Goal: Task Accomplishment & Management: Complete application form

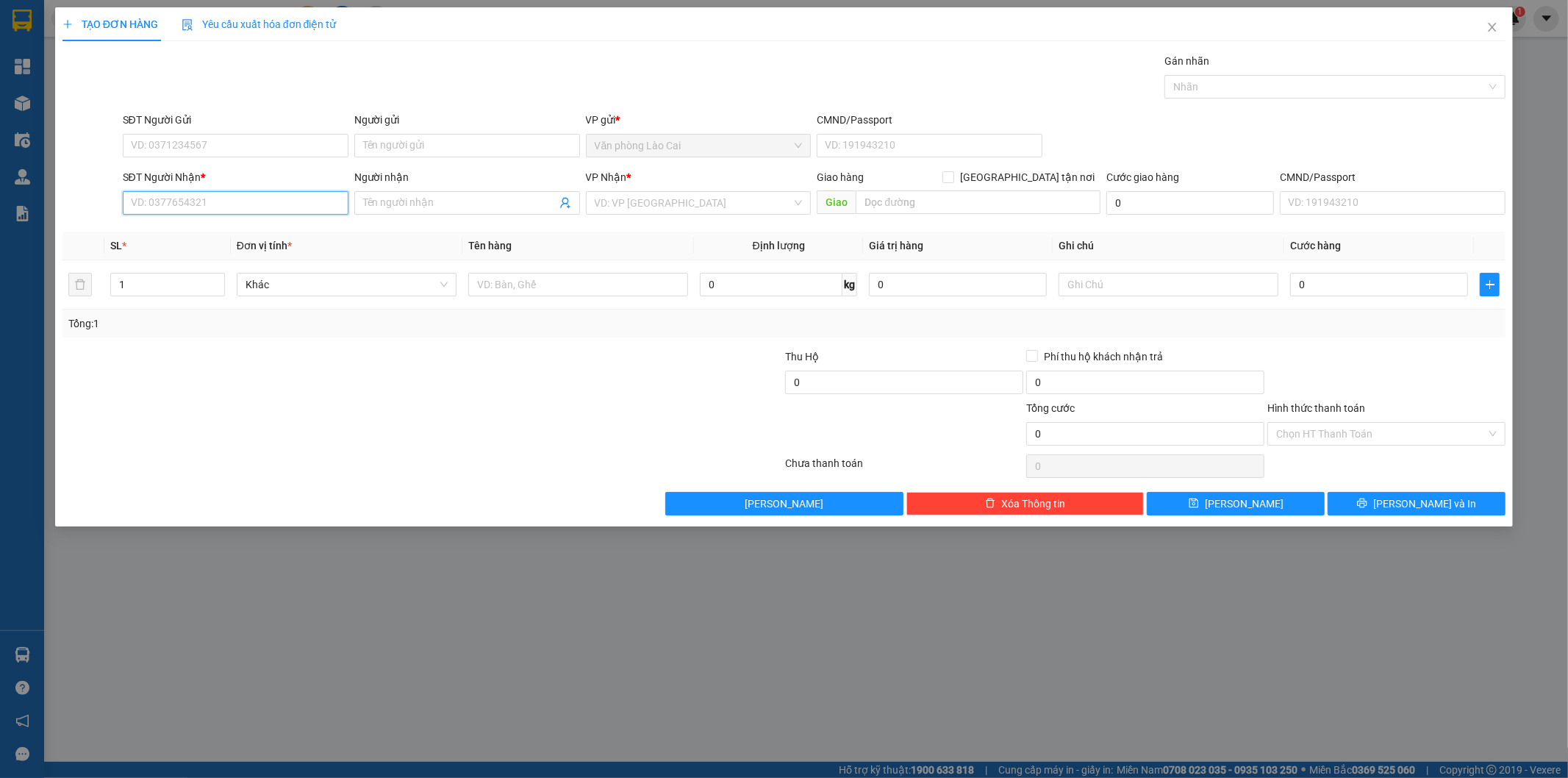
click at [199, 201] on input "SĐT Người Nhận *" at bounding box center [235, 202] width 226 height 23
paste input "0979718242"
type input "0979718242"
click at [485, 195] on input "Người nhận" at bounding box center [459, 203] width 193 height 17
click at [713, 195] on input "search" at bounding box center [693, 203] width 197 height 22
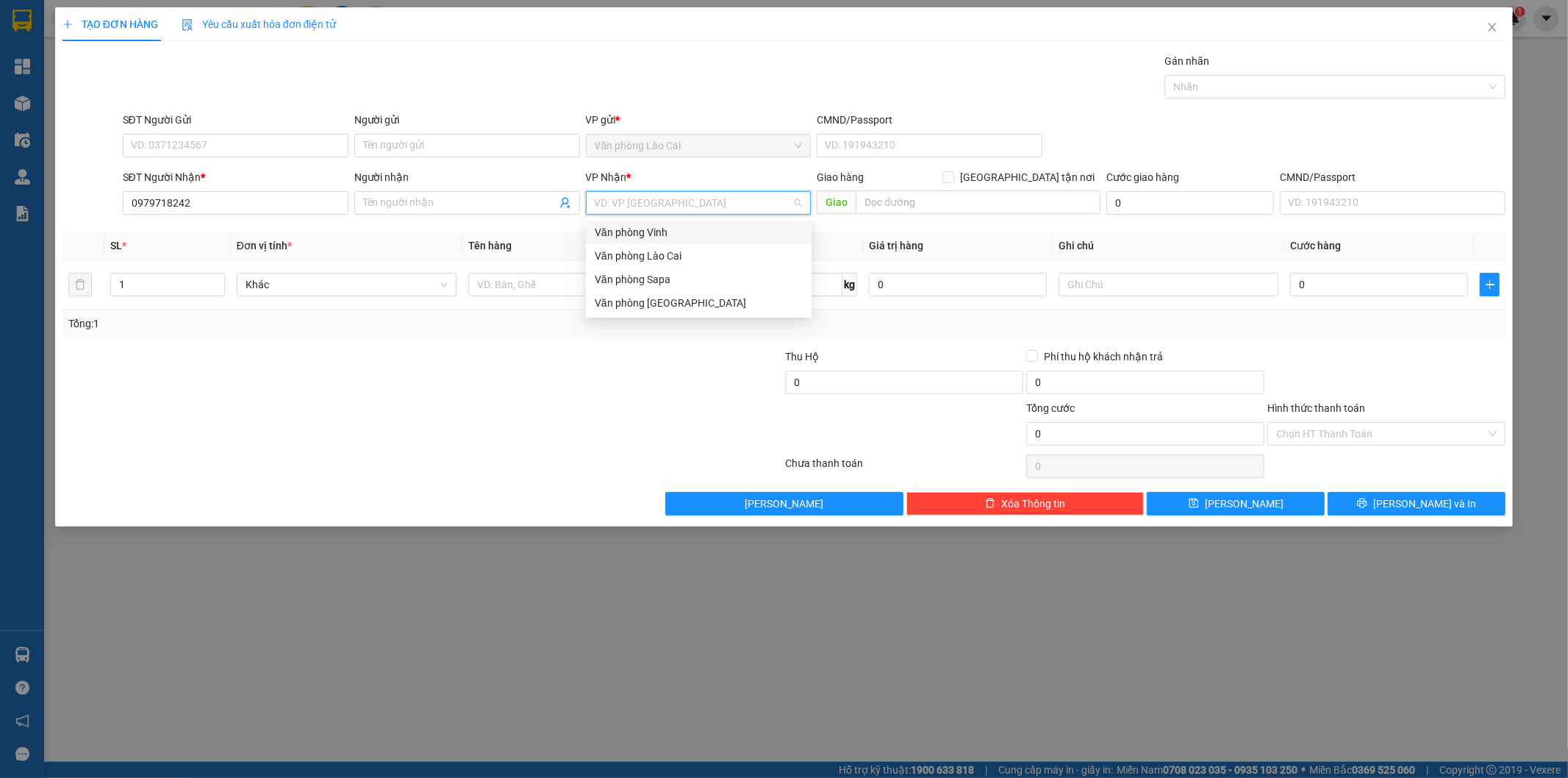
click at [616, 230] on div "Văn phòng Vinh" at bounding box center [698, 233] width 208 height 17
click at [576, 282] on input "text" at bounding box center [578, 283] width 220 height 23
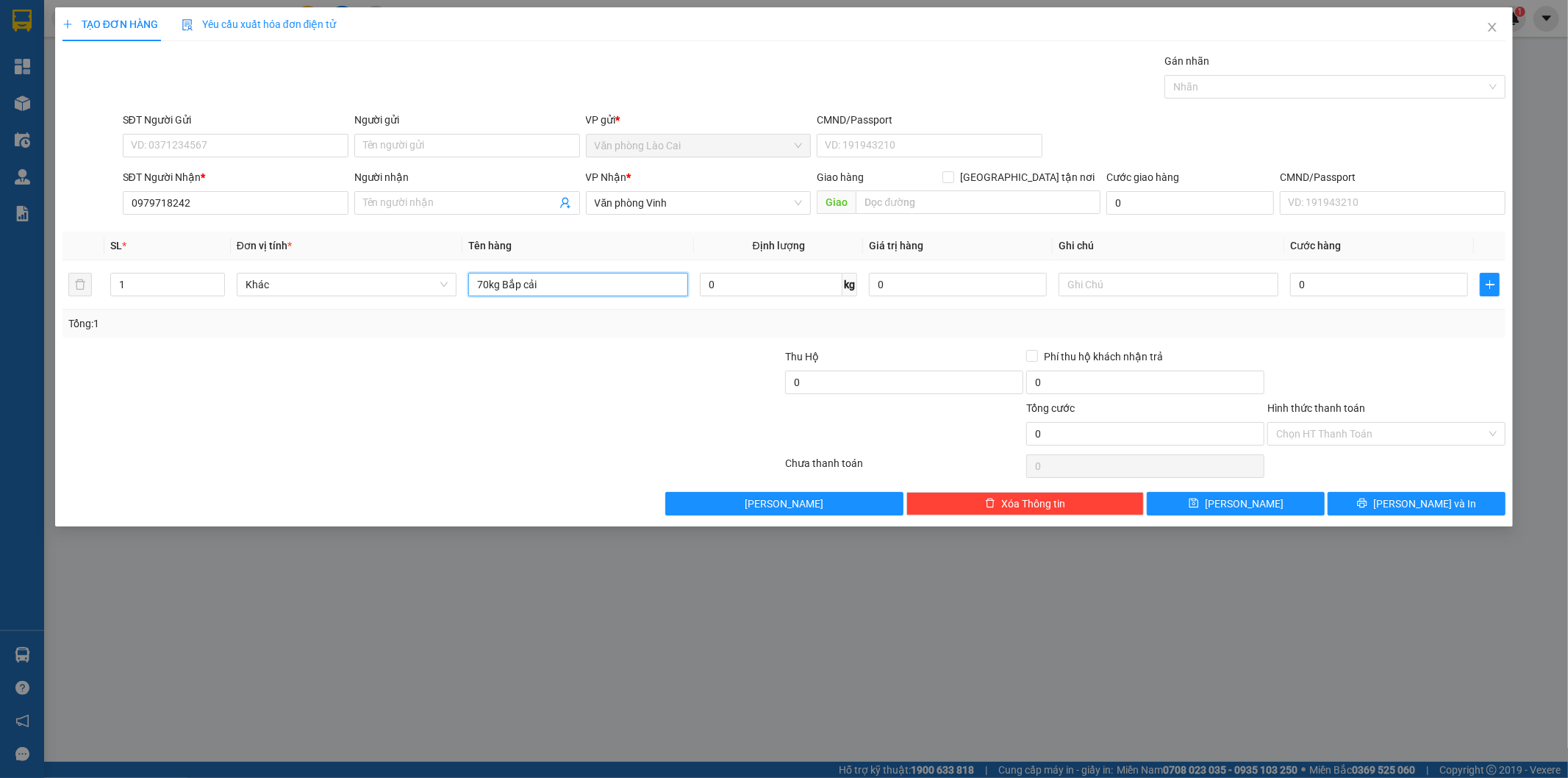
type input "70kg Bắp cải"
click at [1342, 285] on input "0" at bounding box center [1379, 283] width 178 height 23
type input "2"
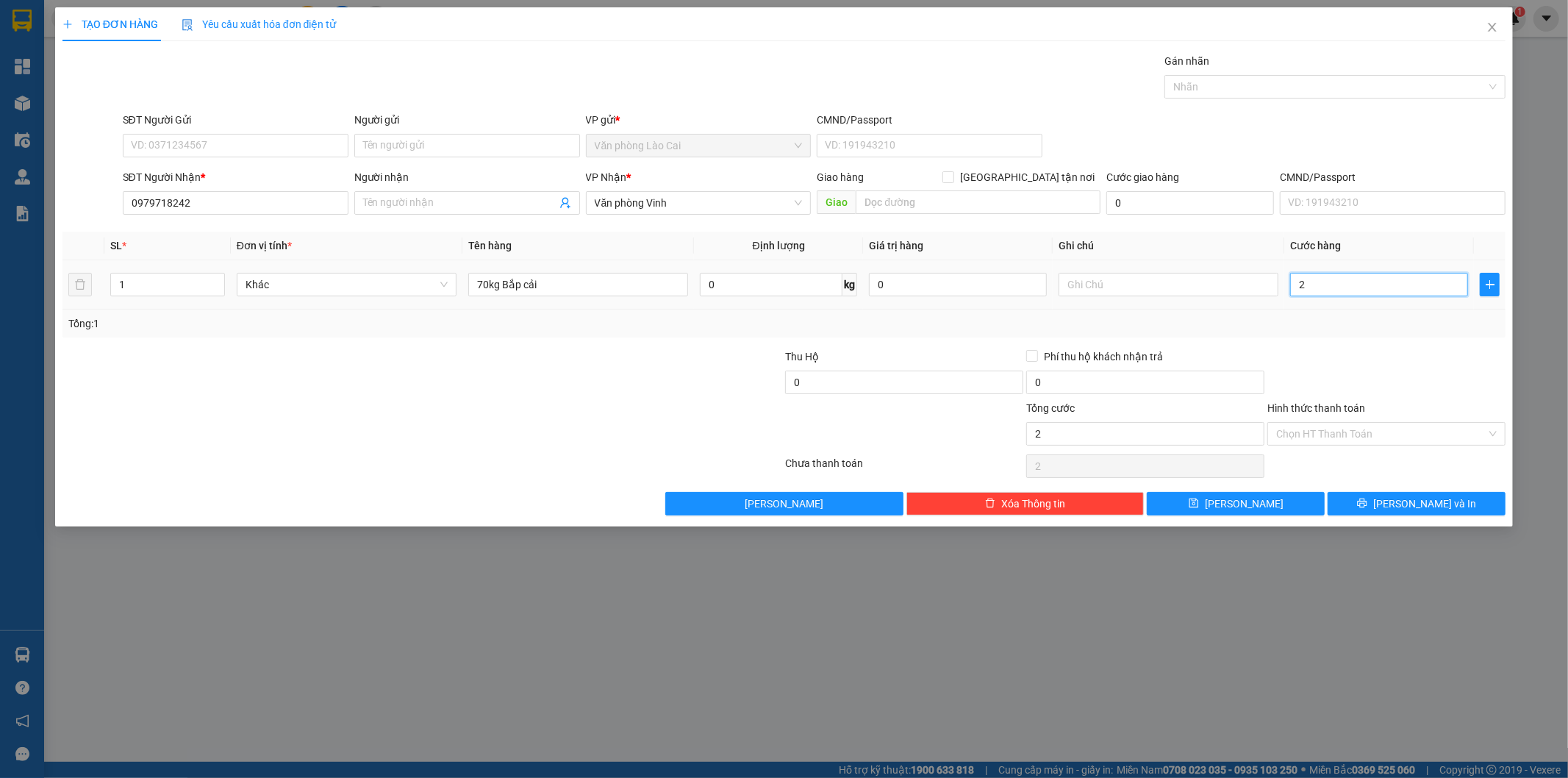
type input "21"
type input "210"
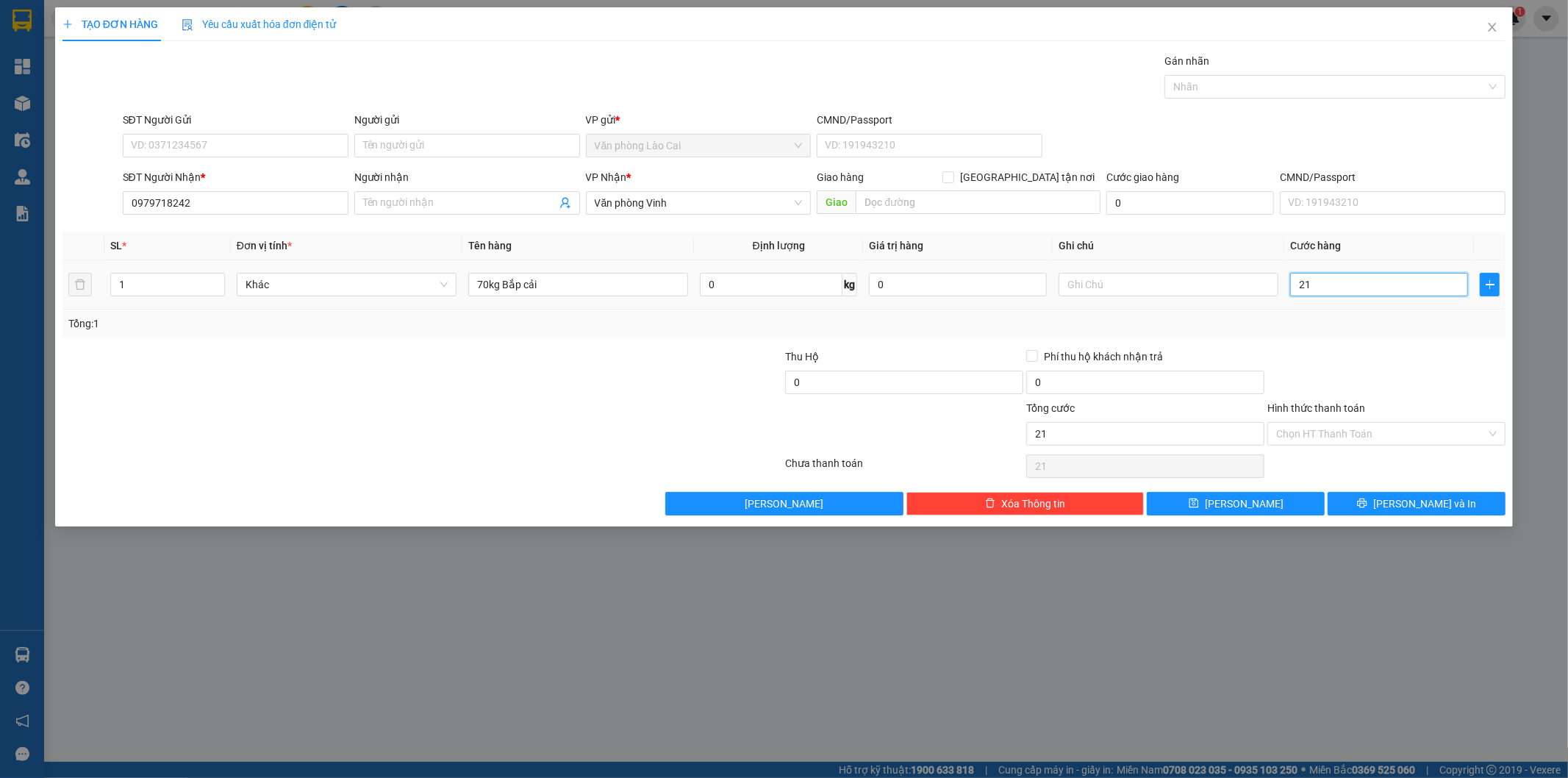
type input "210"
type input "2.100"
type input "21.000"
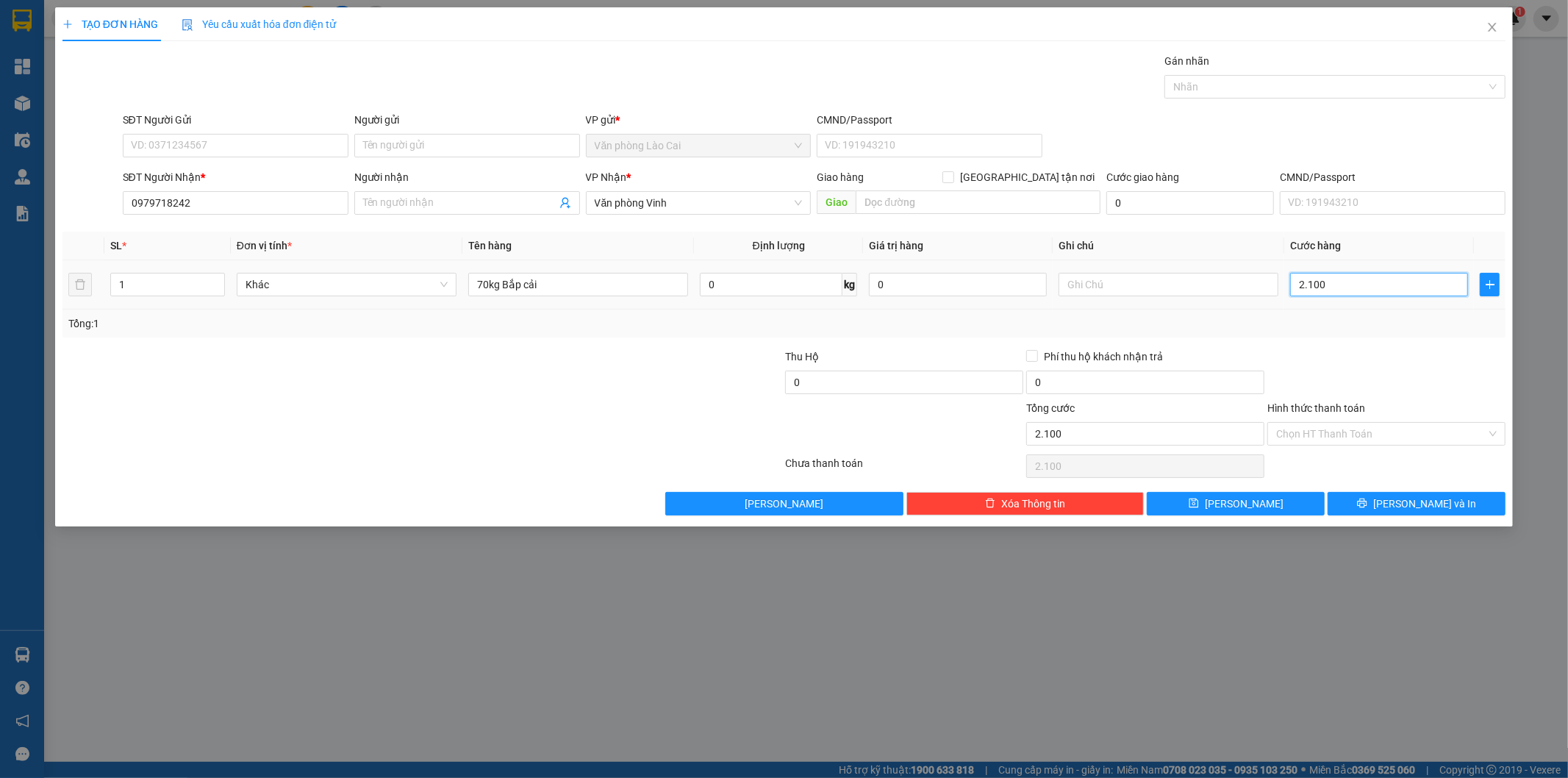
type input "21.000"
type input "210.000"
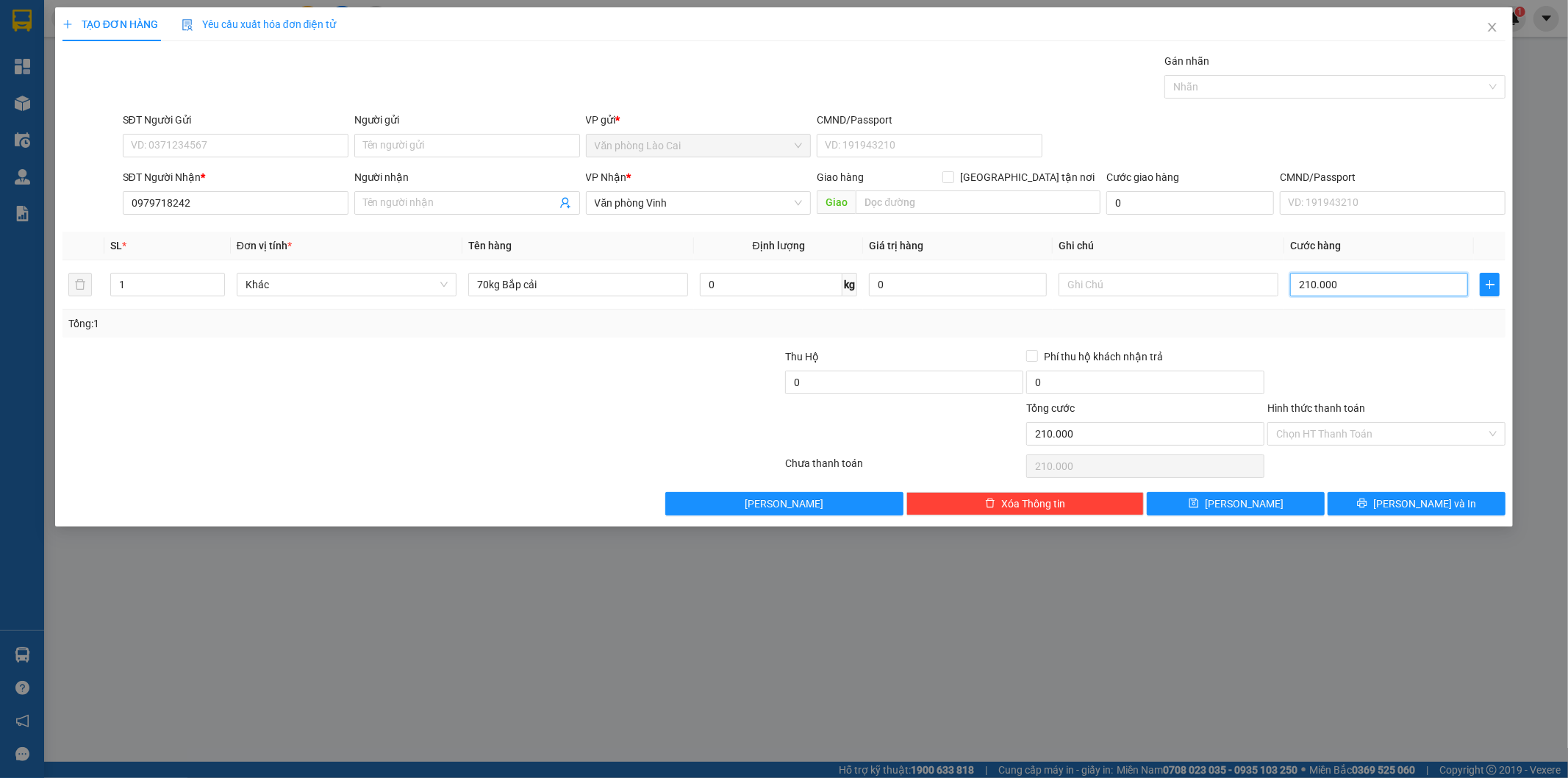
type input "210.000"
click at [1423, 355] on div at bounding box center [1385, 375] width 241 height 52
click at [463, 197] on input "Người nhận" at bounding box center [459, 203] width 193 height 17
drag, startPoint x: 230, startPoint y: 209, endPoint x: 98, endPoint y: 228, distance: 133.4
click at [98, 228] on div "Transit Pickup Surcharge Ids Transit Deliver Surcharge Ids Transit Deliver Surc…" at bounding box center [784, 283] width 1443 height 462
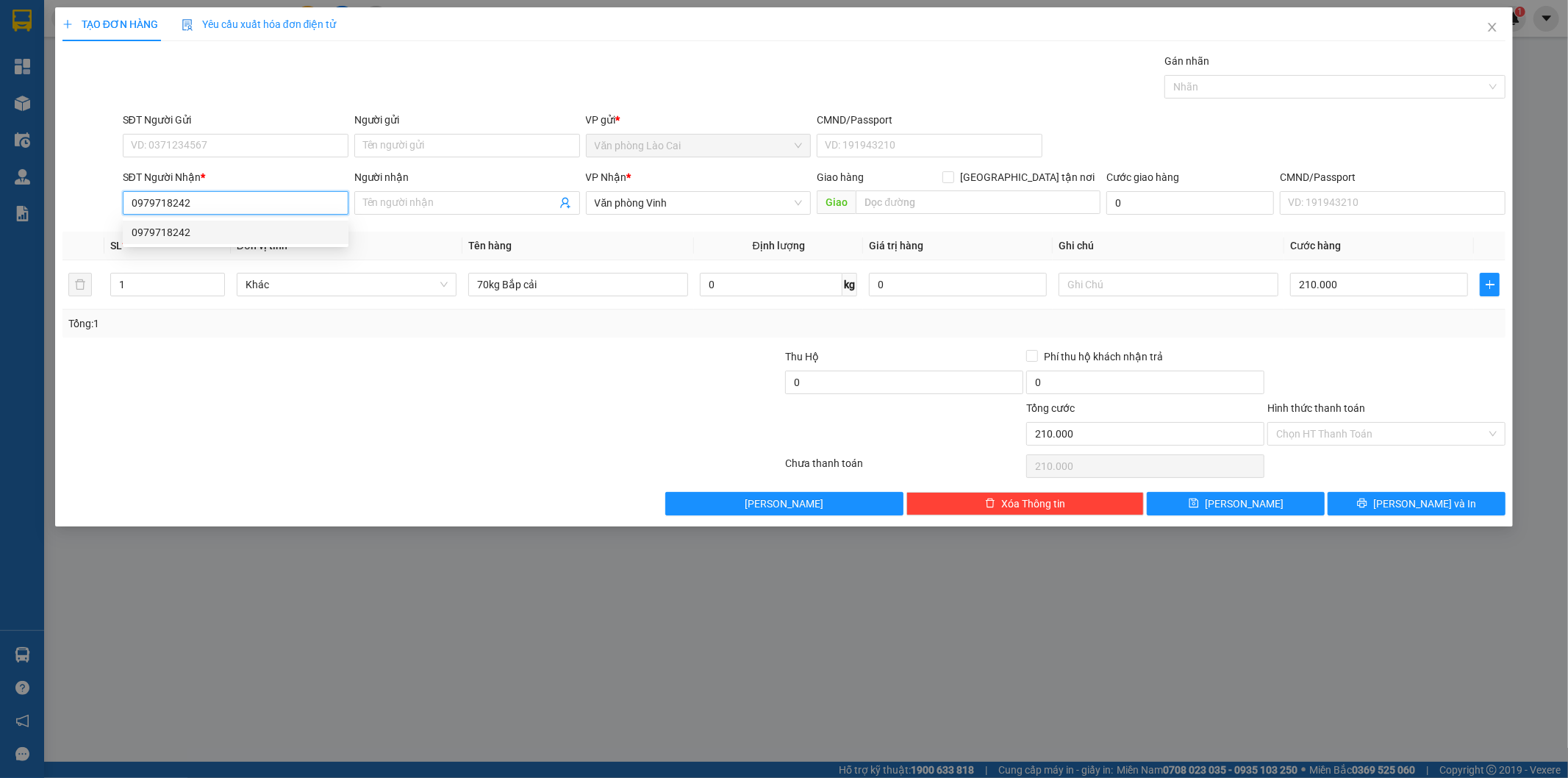
click at [164, 231] on div "0979718242" at bounding box center [235, 233] width 208 height 17
click at [667, 240] on th "Tên hàng" at bounding box center [578, 245] width 232 height 29
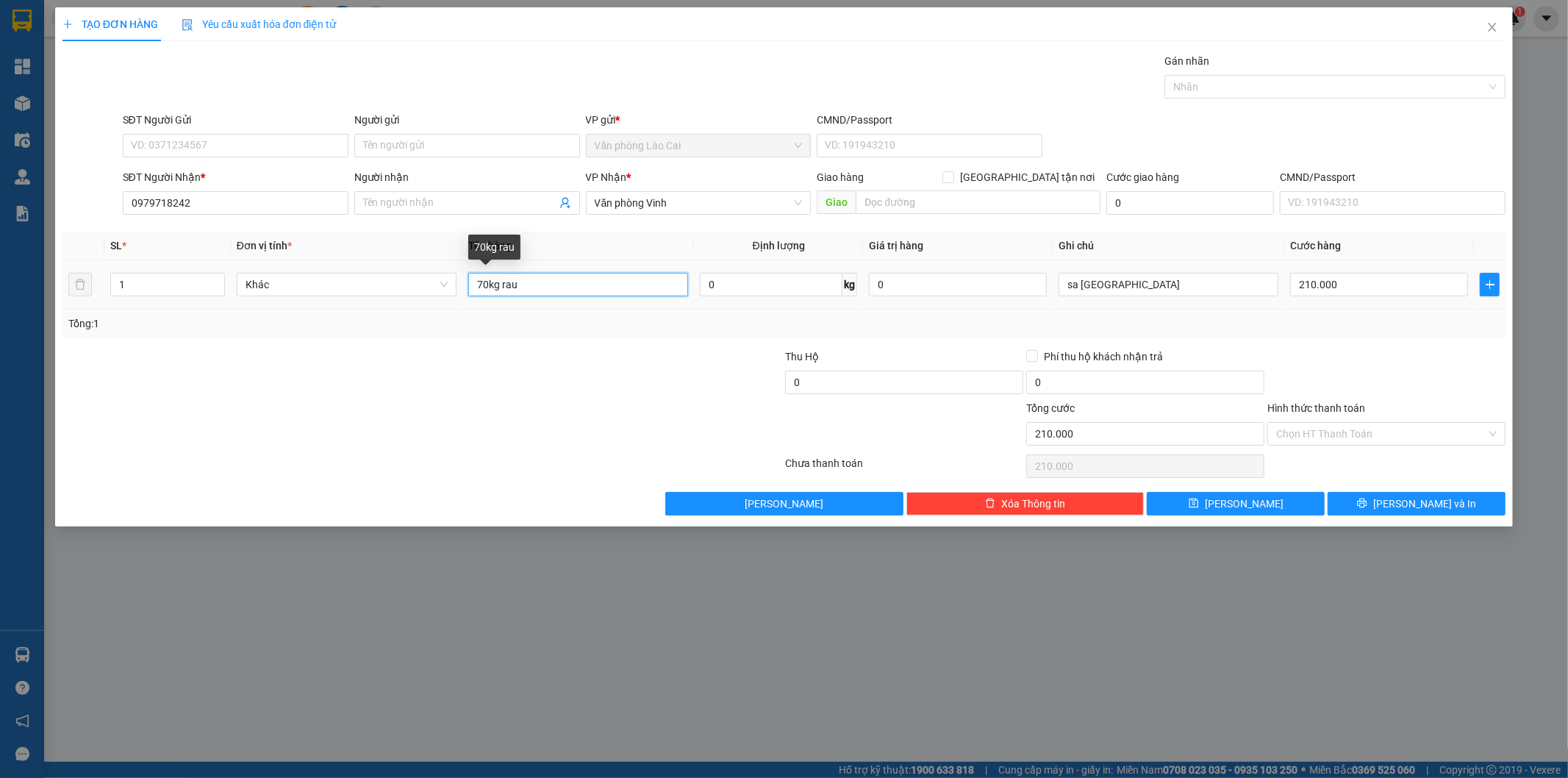
click at [566, 287] on input "70kg rau" at bounding box center [578, 283] width 220 height 23
type input "70kg rau băp cải"
click at [1250, 502] on span "[PERSON_NAME]" at bounding box center [1243, 504] width 78 height 17
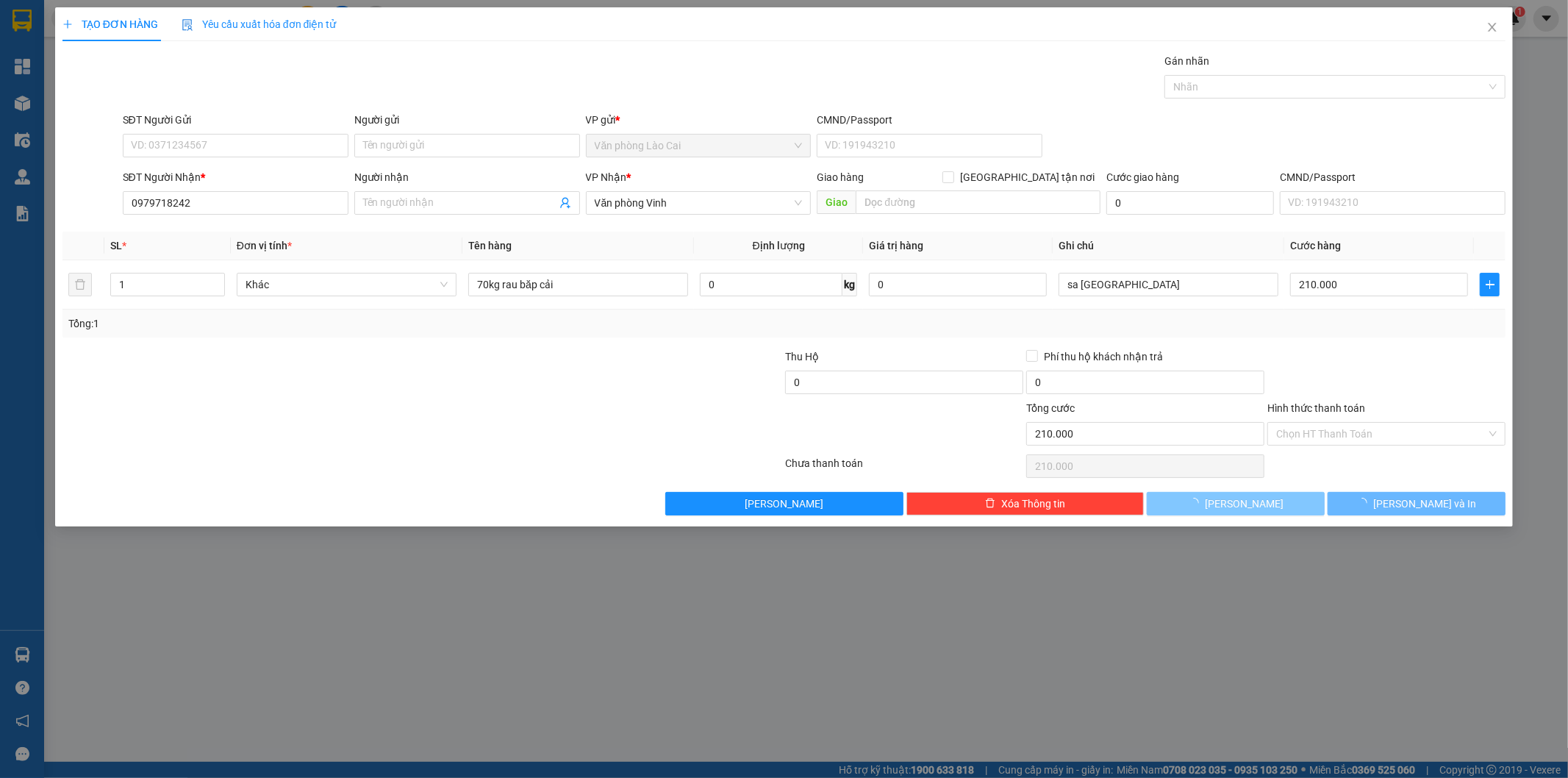
type input "0"
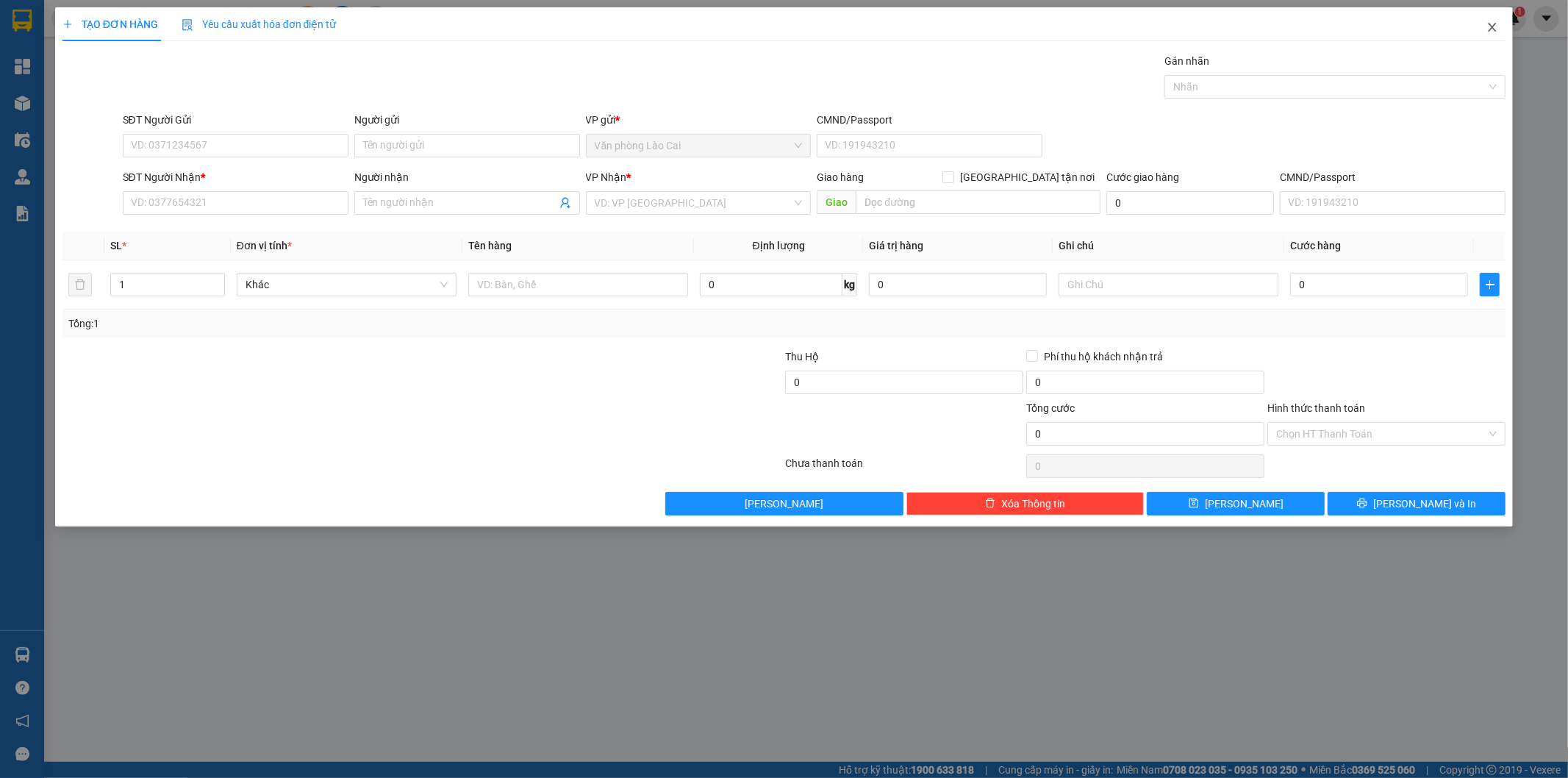
click at [1493, 27] on icon "close" at bounding box center [1491, 27] width 12 height 12
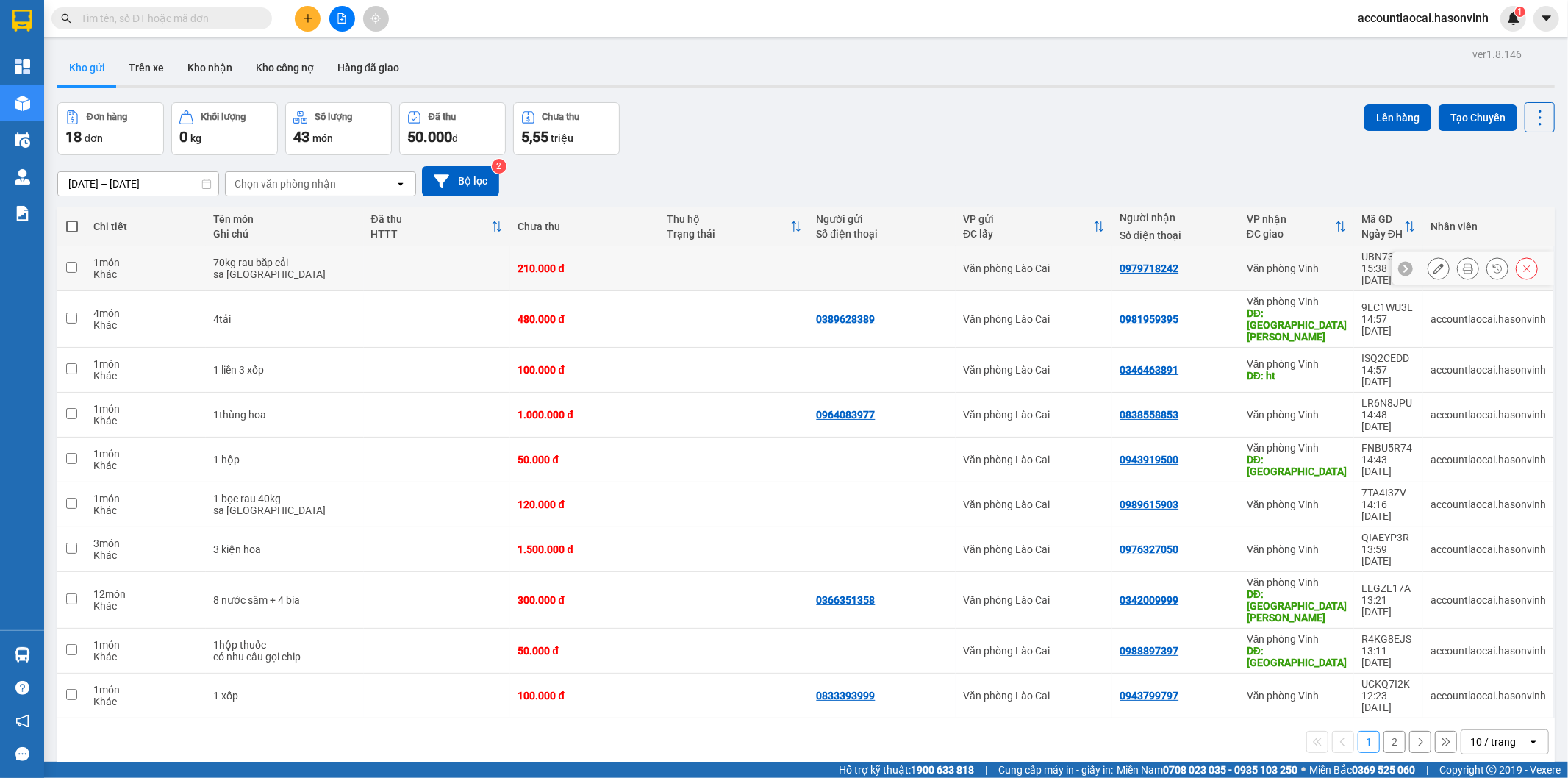
click at [70, 262] on input "checkbox" at bounding box center [72, 268] width 11 height 11
checkbox input "true"
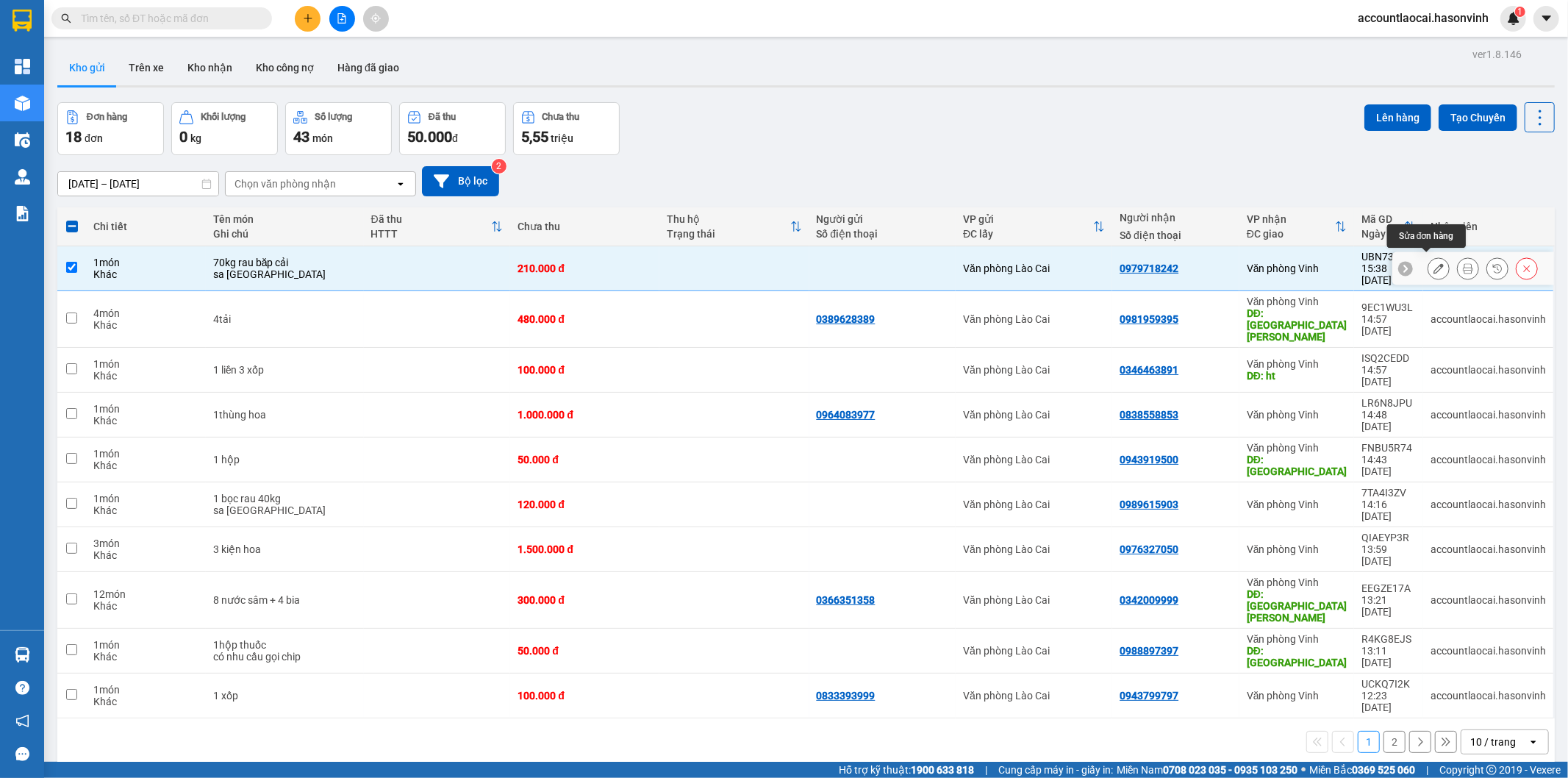
click at [1433, 263] on icon at bounding box center [1438, 268] width 10 height 10
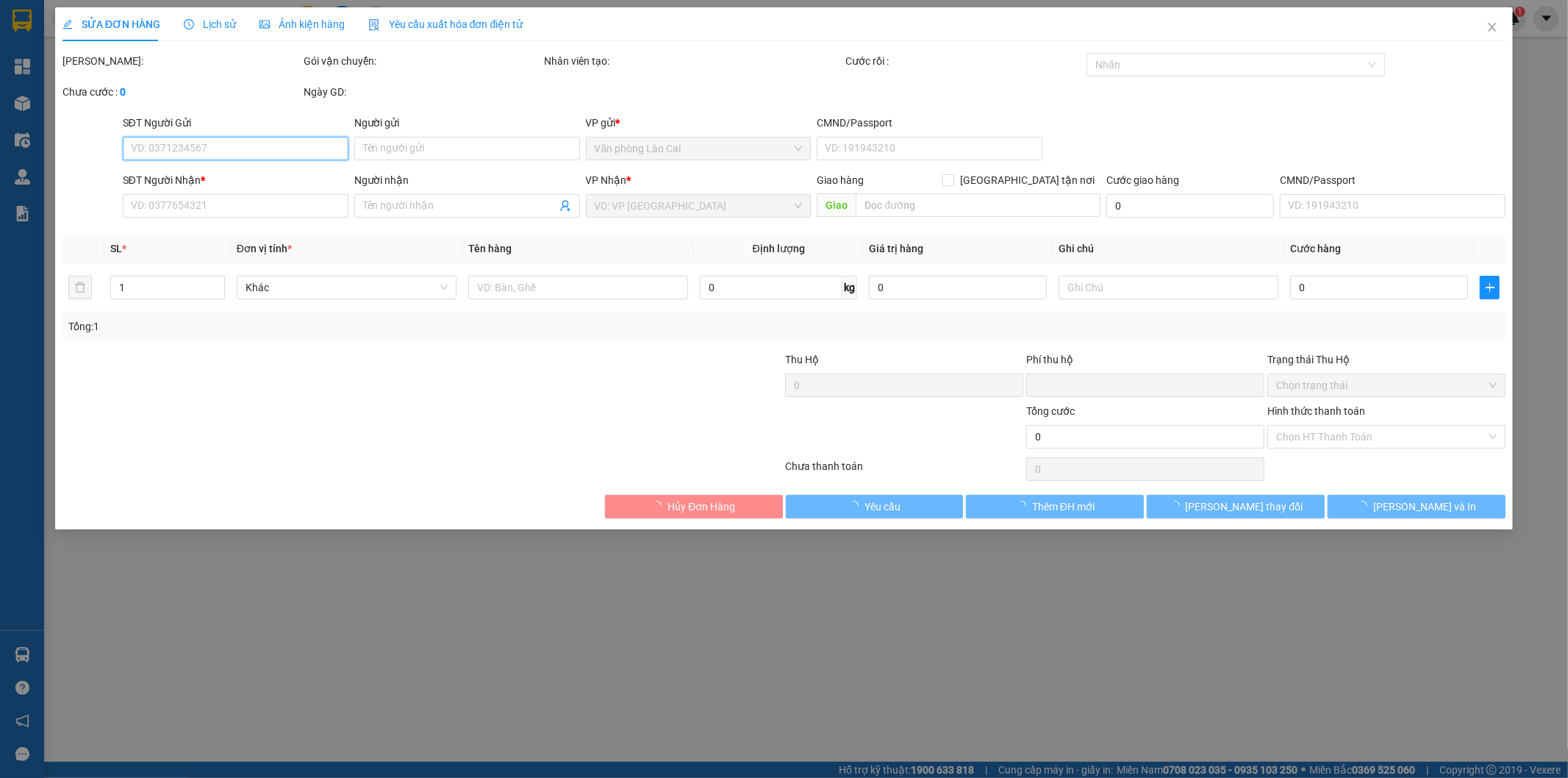
type input "0979718242"
type input "0"
type input "210.000"
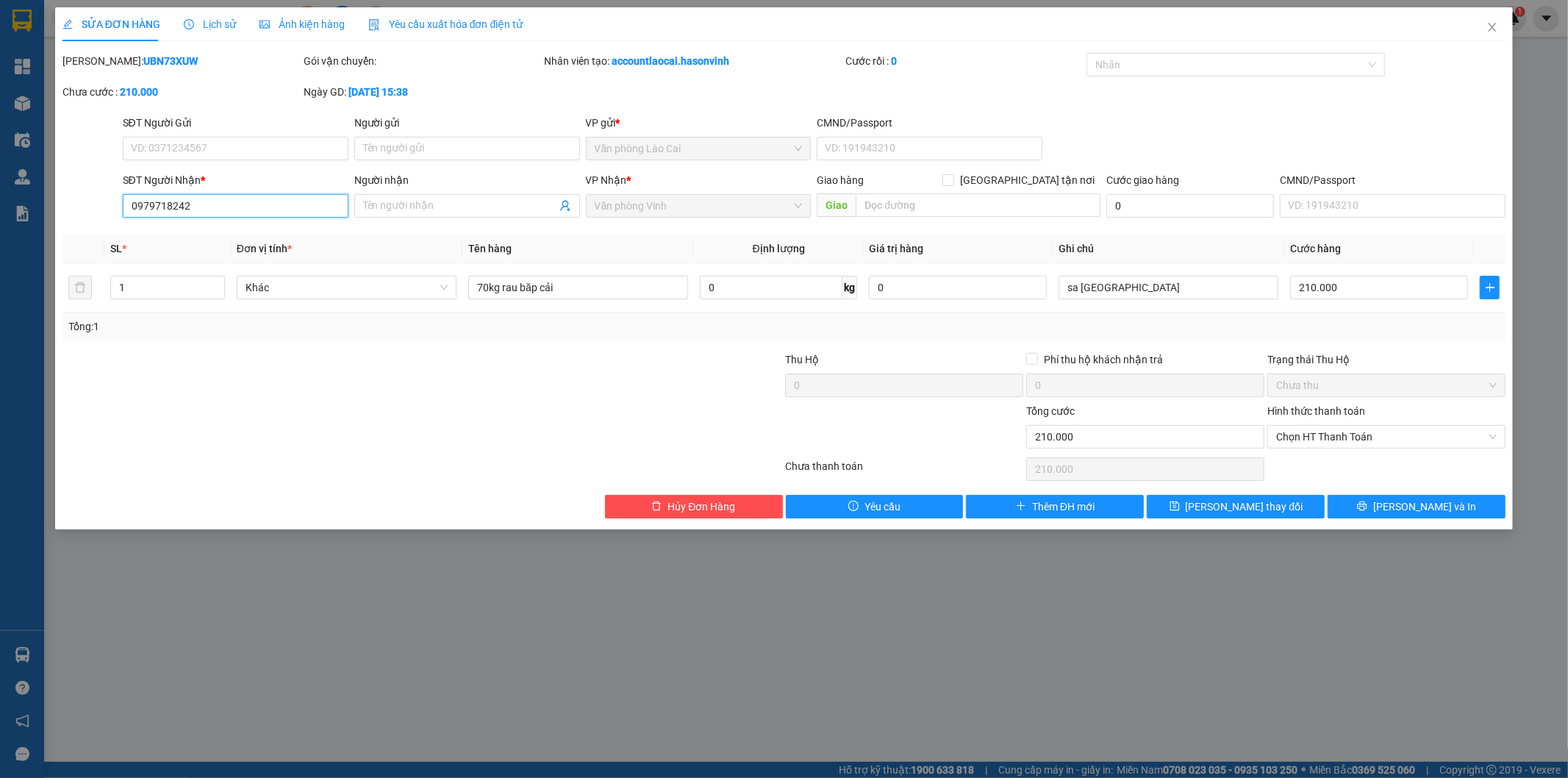
drag, startPoint x: 219, startPoint y: 206, endPoint x: 103, endPoint y: 211, distance: 116.1
click at [103, 211] on div "SĐT Người Nhận * 0979718242 0979718242 Người nhận Tên người nhận VP Nhận * Văn …" at bounding box center [784, 197] width 1446 height 52
paste input "83821247"
type input "0983821247"
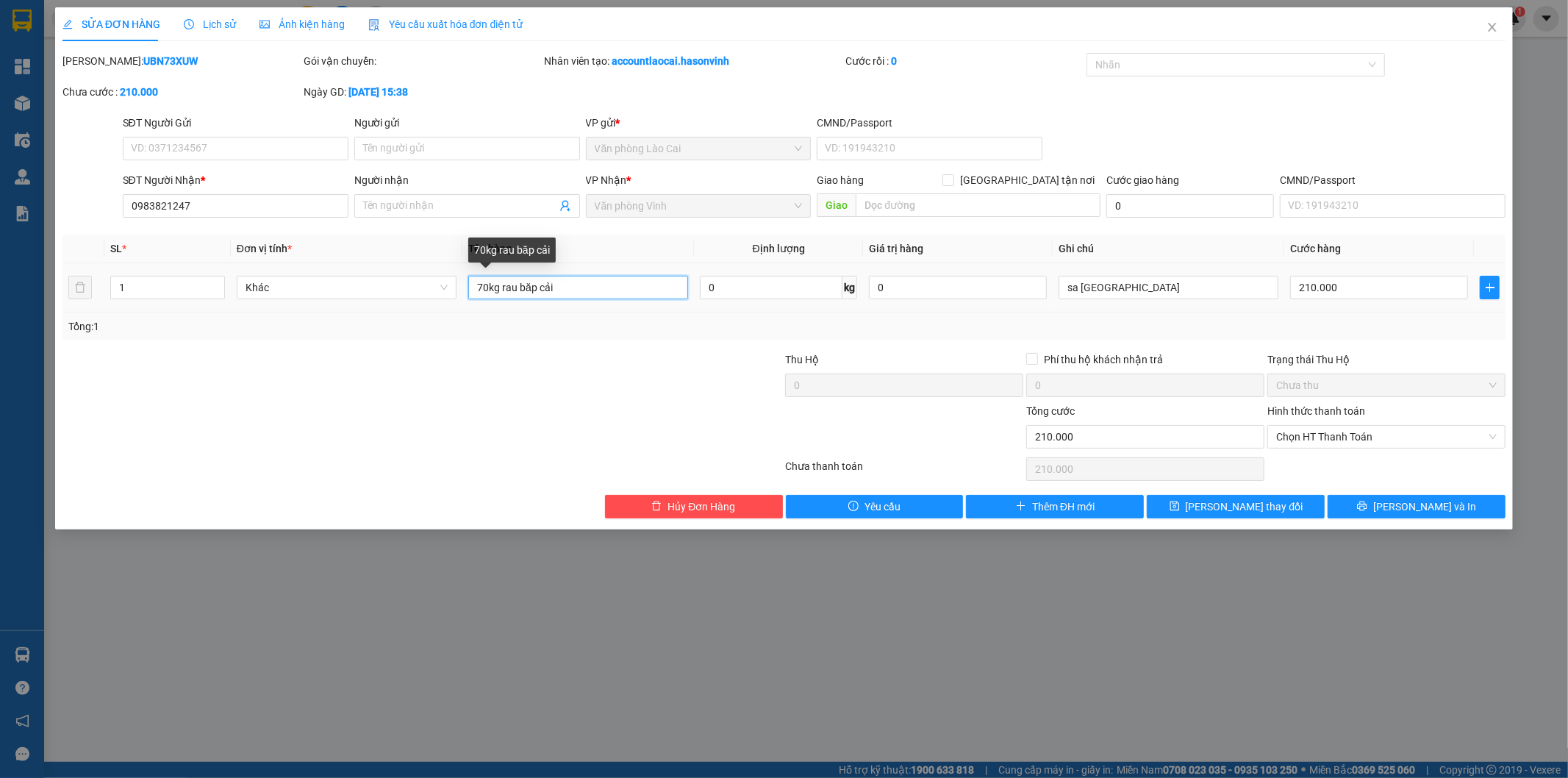
click at [481, 287] on input "70kg rau băp cải" at bounding box center [578, 287] width 220 height 23
click at [644, 291] on input "50kg rau băp cải" at bounding box center [578, 287] width 220 height 23
type input "50kg rau băp cải+1 xốp 50kg cà chua"
click at [1378, 284] on input "210.000" at bounding box center [1379, 287] width 178 height 23
type input "0"
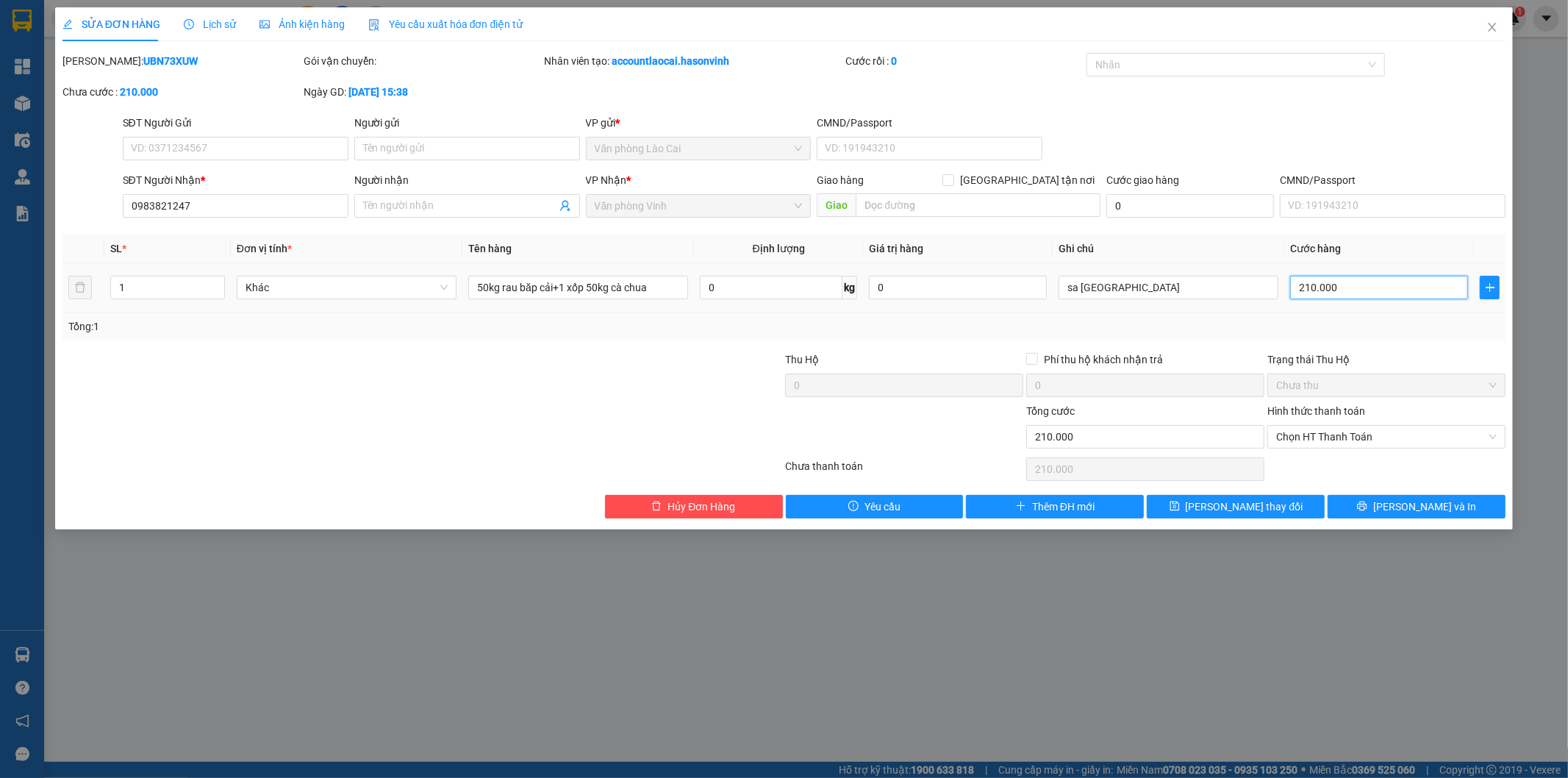
type input "0"
type input "3"
type input "03"
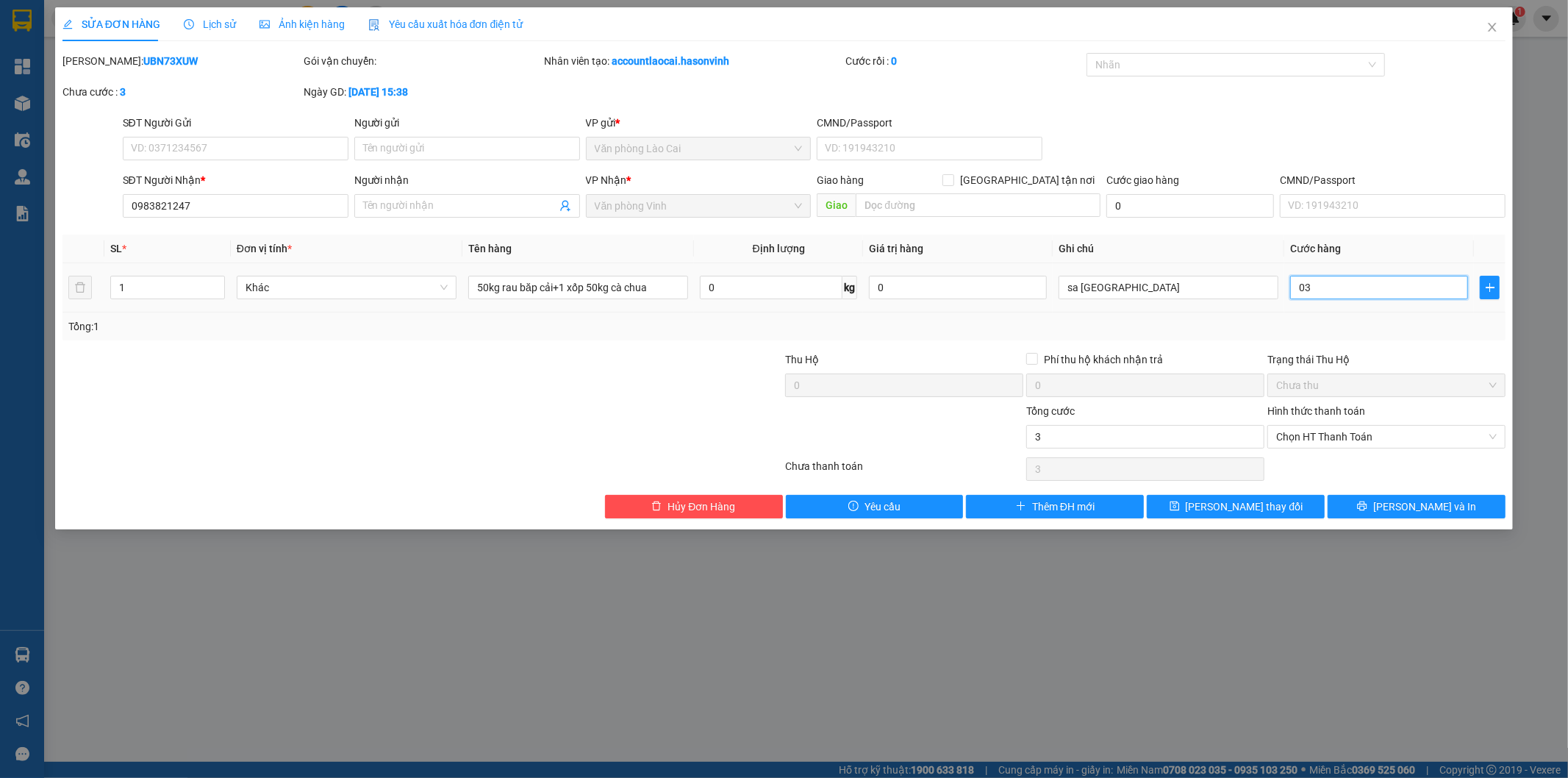
type input "30"
type input "030"
type input "300"
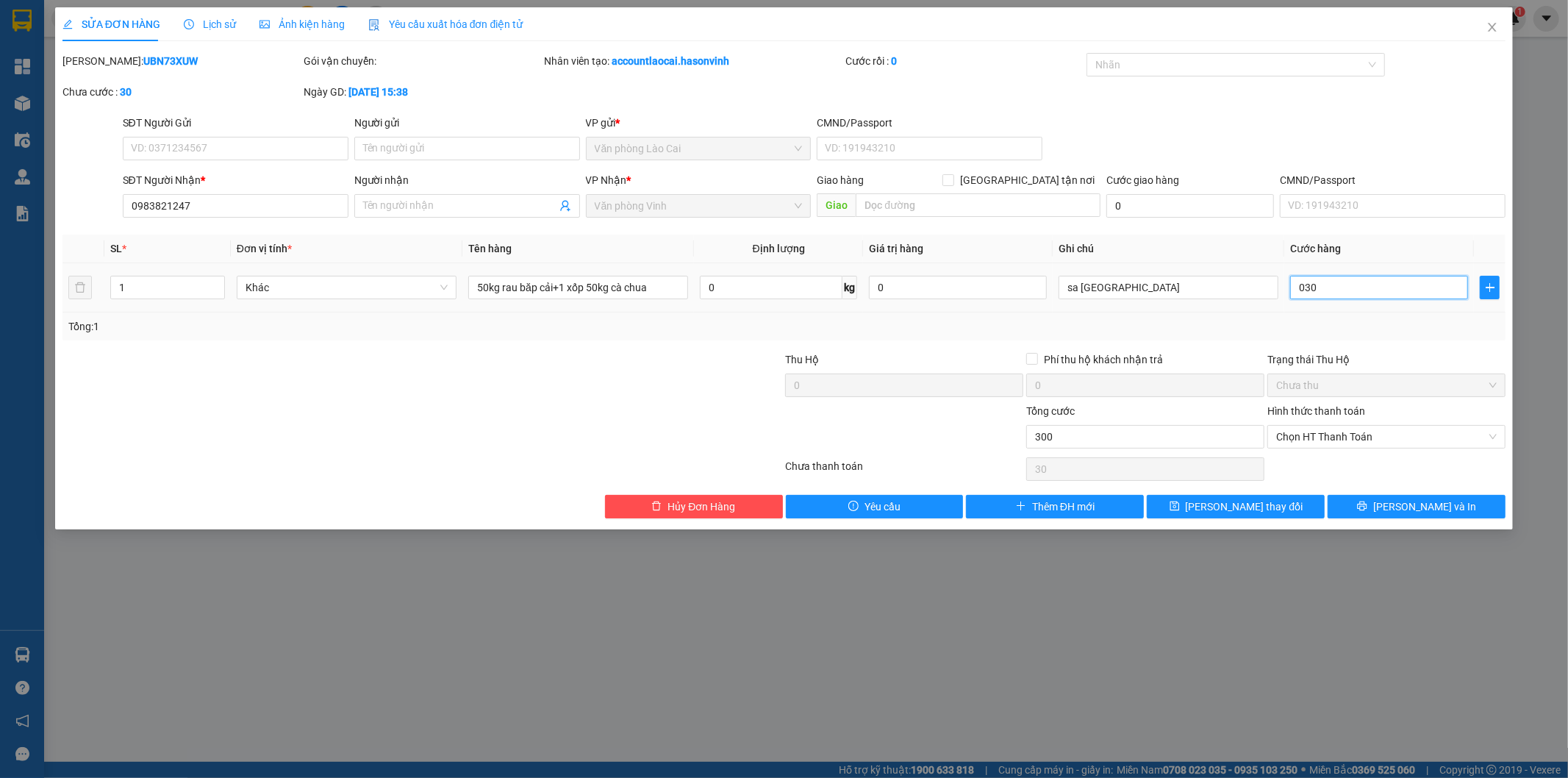
type input "0.300"
type input "3.000"
type input "03.000"
type input "30.000"
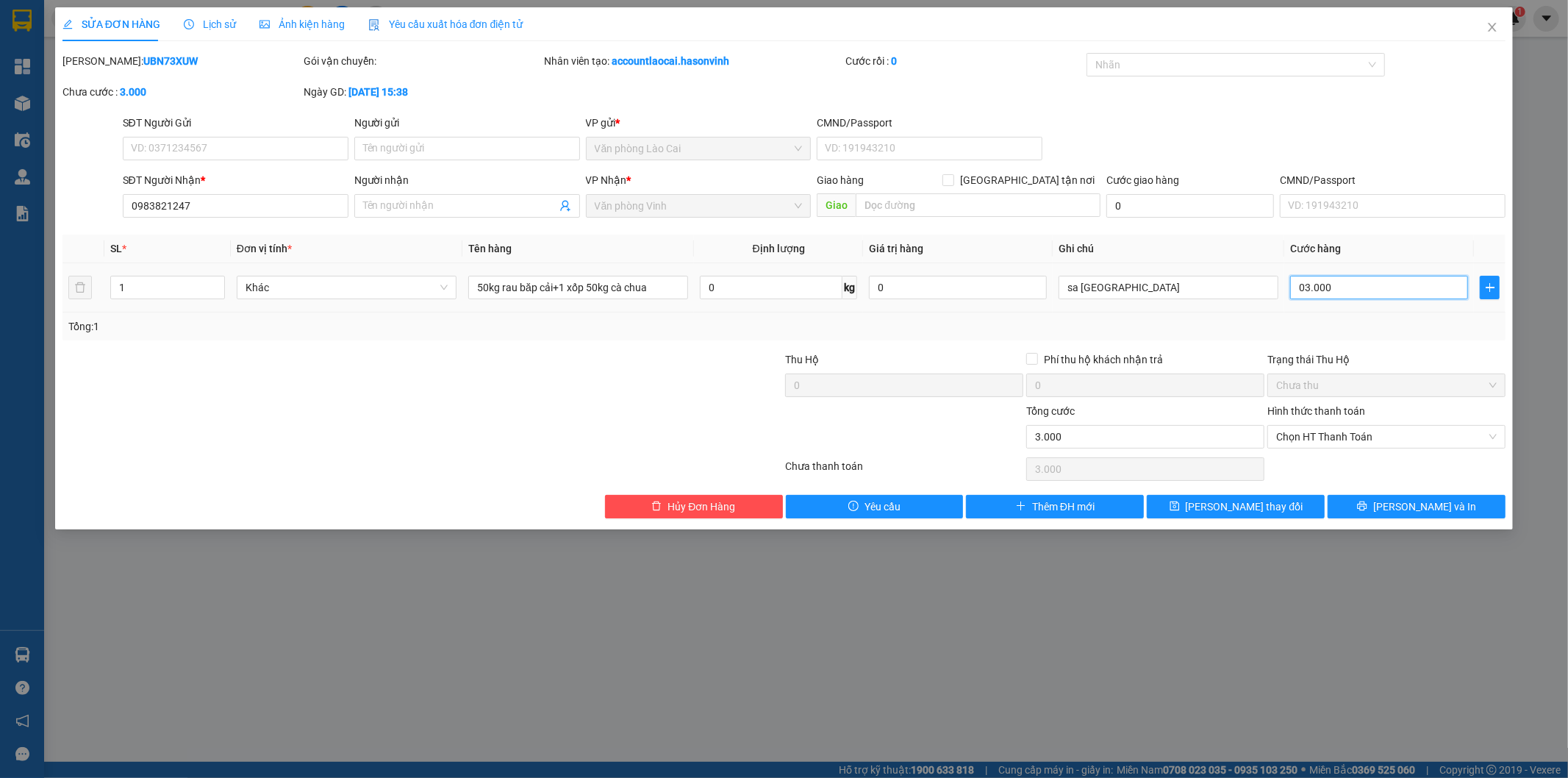
type input "30.000"
type input "030.000"
type input "300.000"
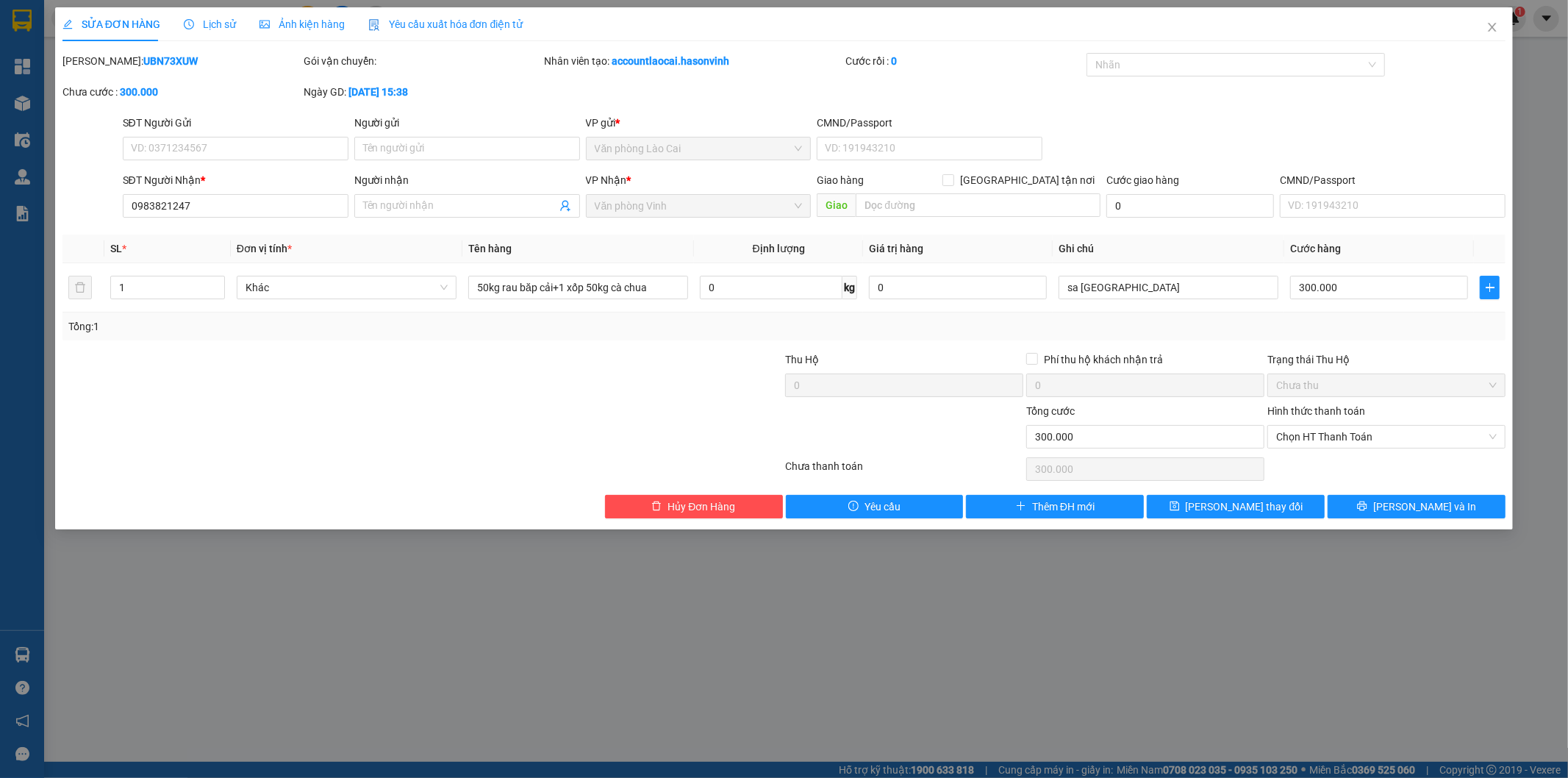
click at [1428, 323] on div "Tổng: 1" at bounding box center [784, 327] width 1431 height 17
click at [1251, 504] on span "[PERSON_NAME] thay đổi" at bounding box center [1244, 507] width 117 height 17
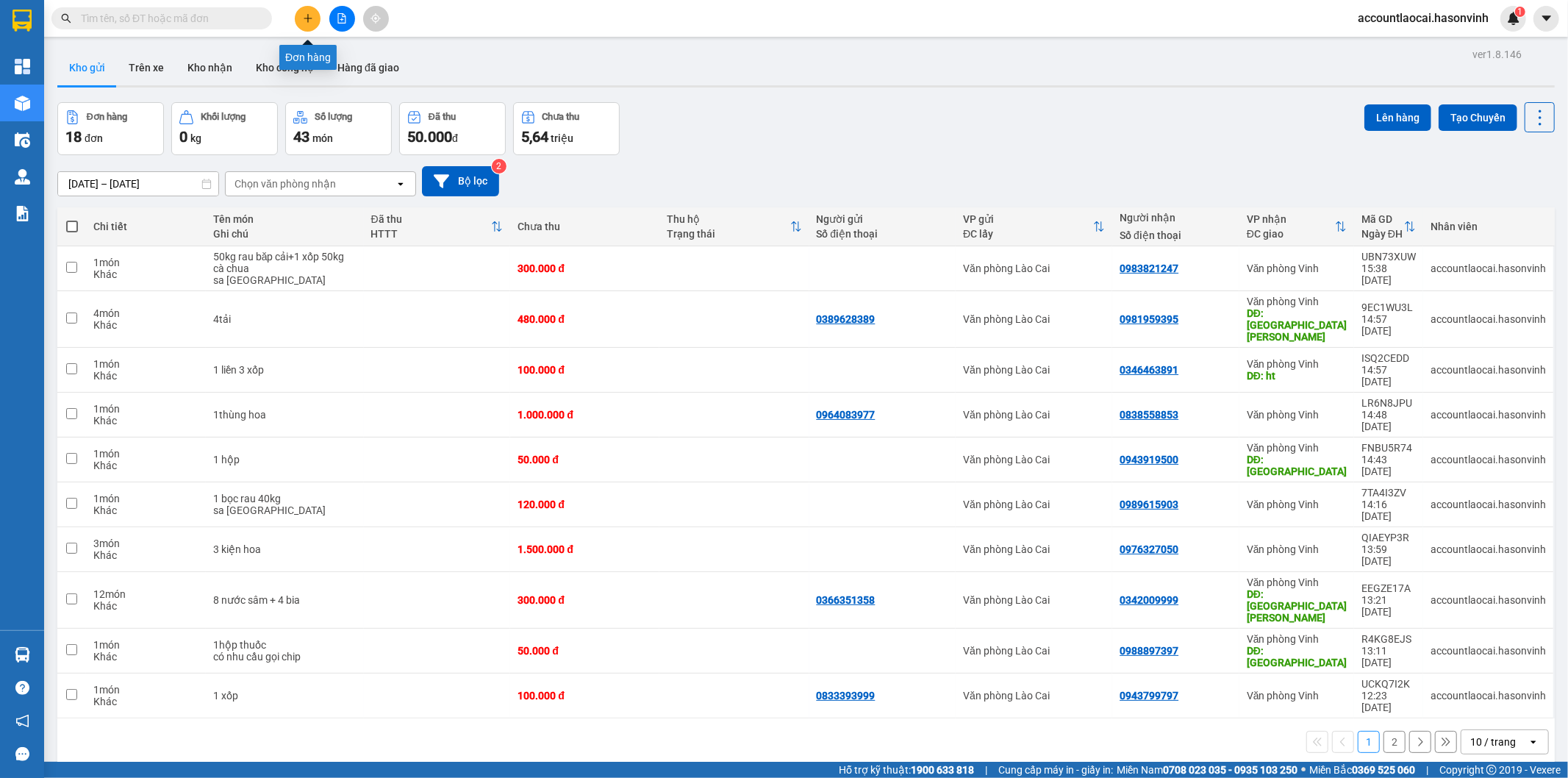
click at [309, 20] on icon "plus" at bounding box center [307, 18] width 10 height 10
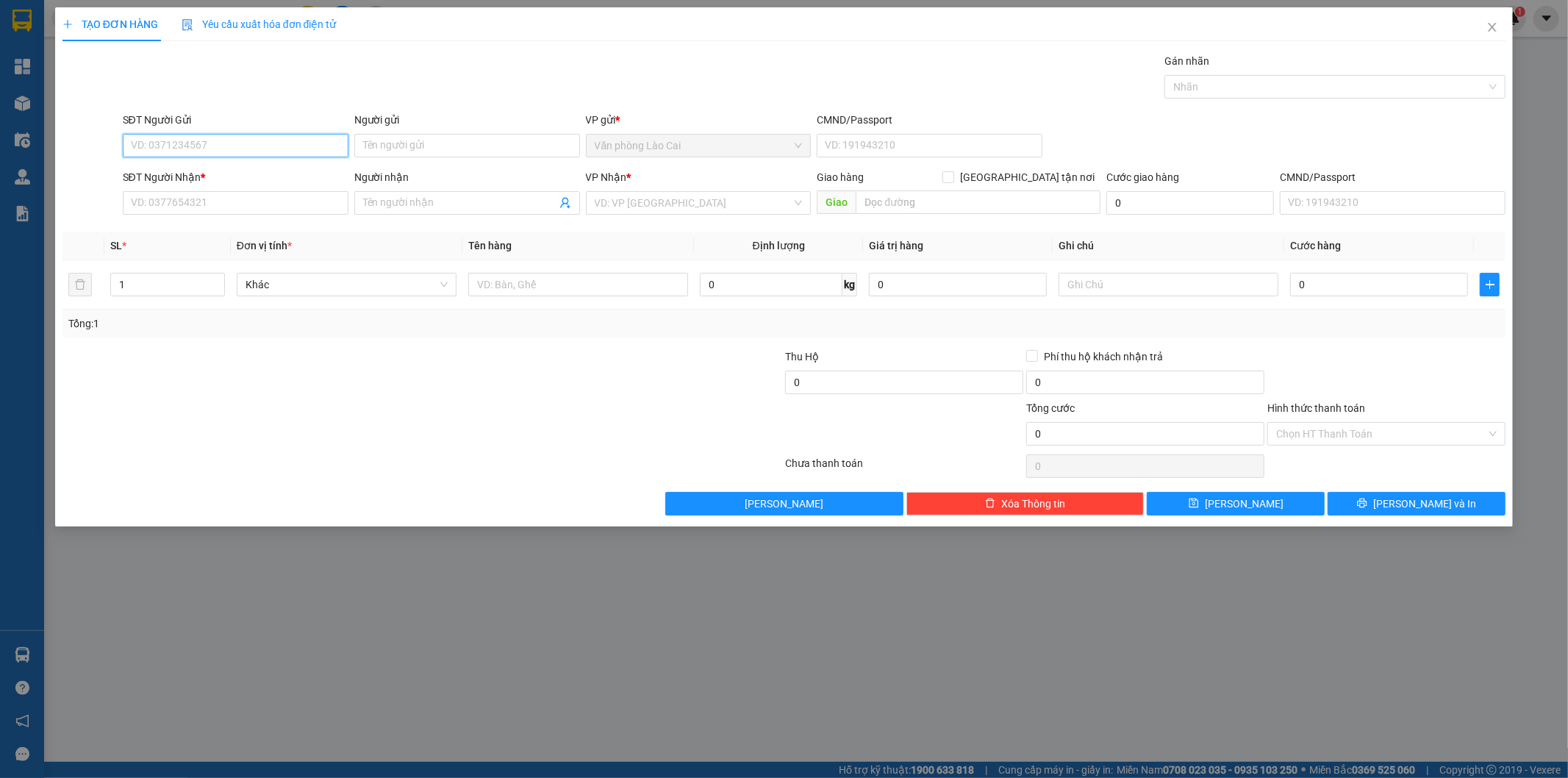
click at [229, 151] on input "SĐT Người Gửi" at bounding box center [235, 145] width 226 height 23
type input "0383921001"
click at [183, 174] on div "0383921001" at bounding box center [235, 175] width 208 height 17
type input "0969200797"
type input "hà tĩnh"
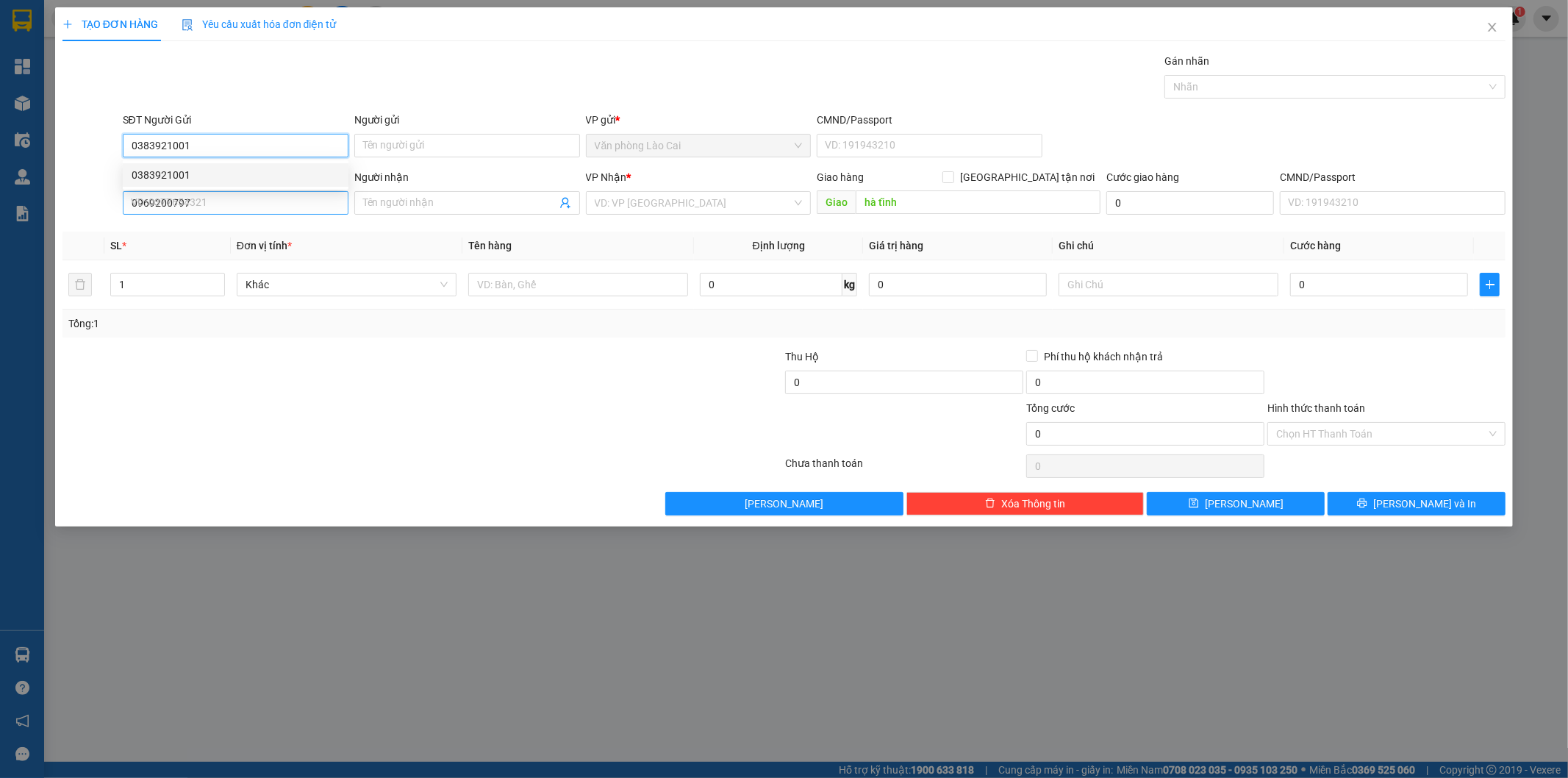
type input "50.000"
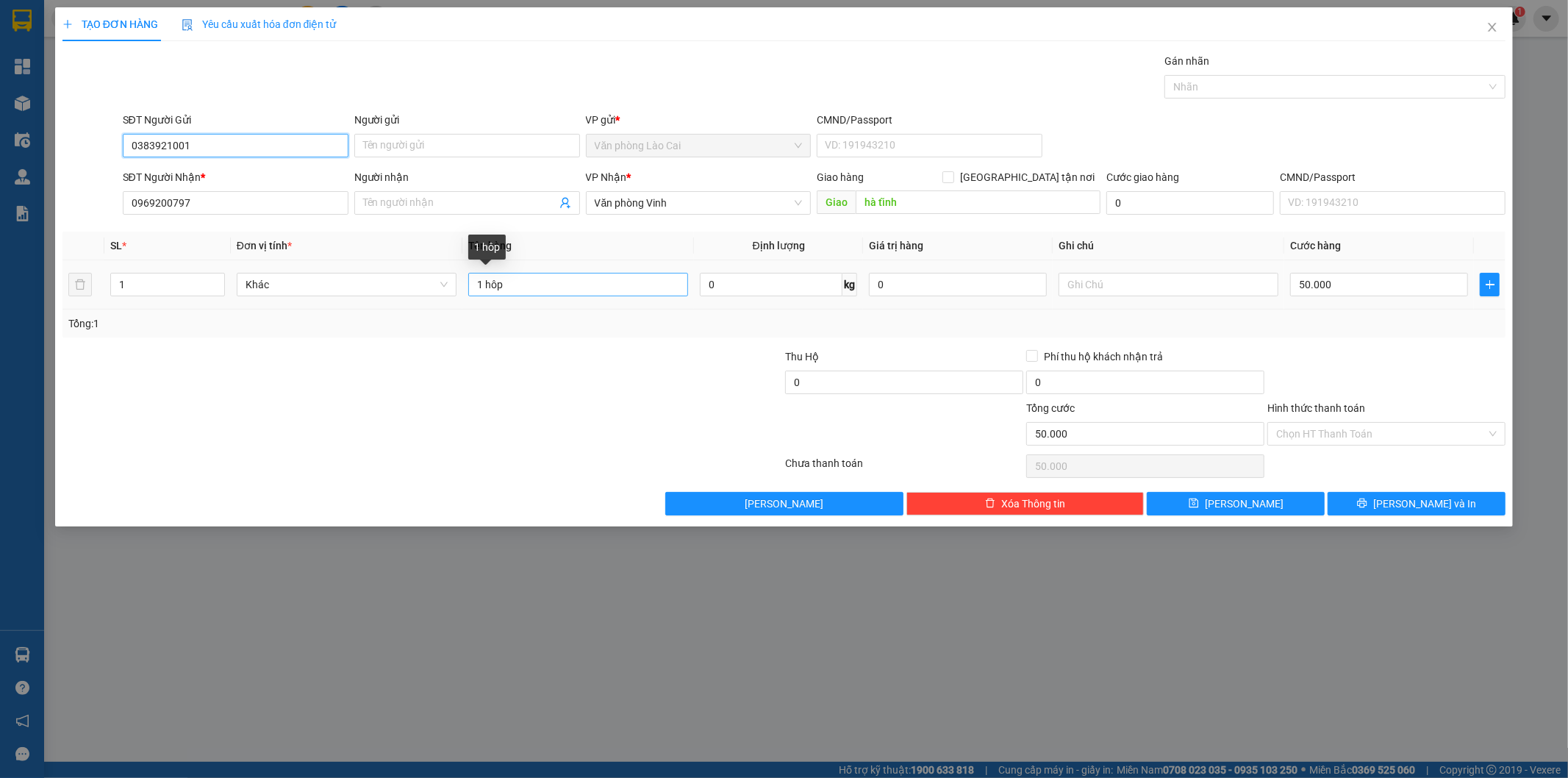
type input "0383921001"
click at [586, 288] on input "1 hôp" at bounding box center [578, 283] width 220 height 23
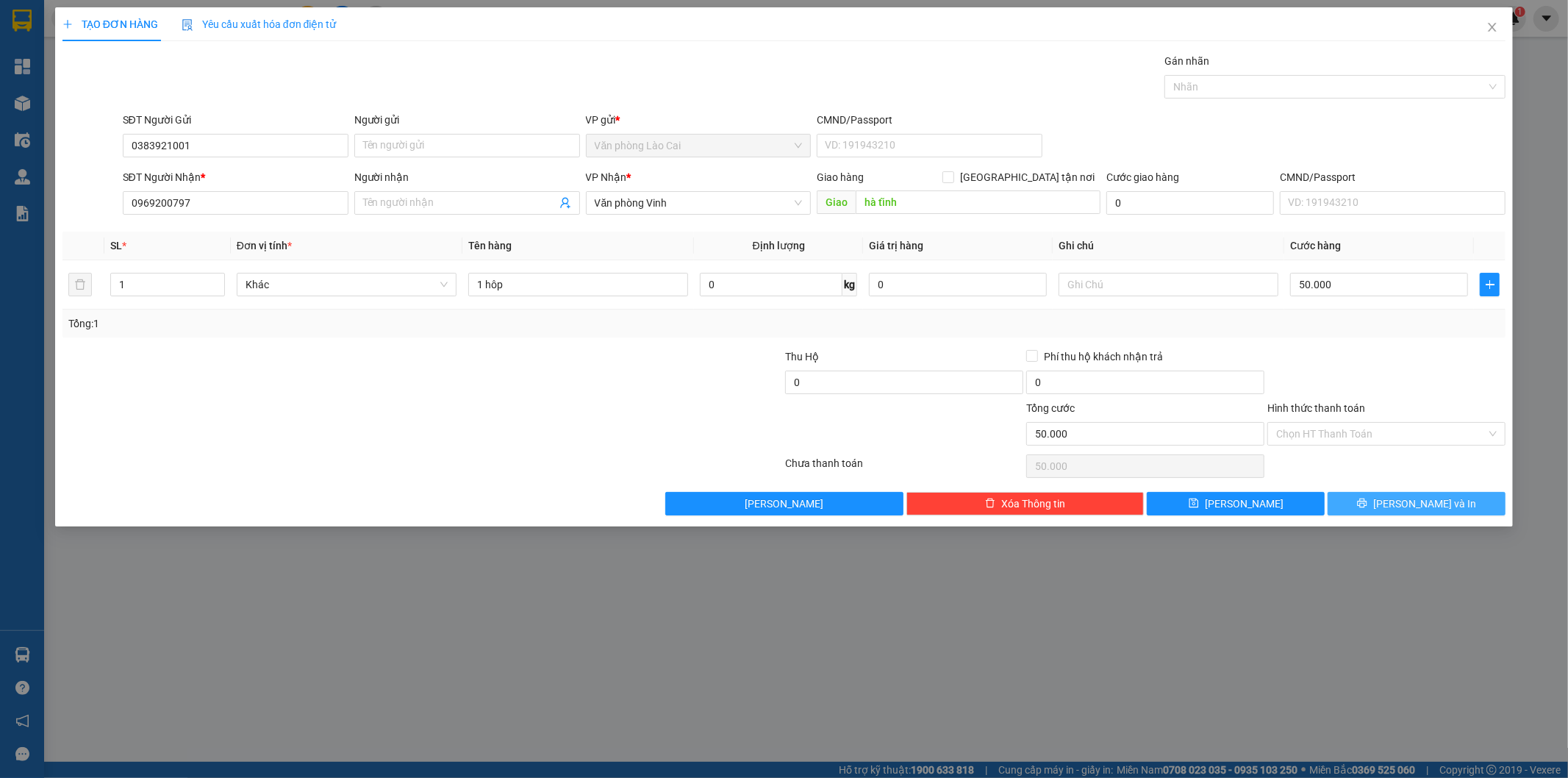
click at [1410, 508] on span "[PERSON_NAME] và In" at bounding box center [1425, 504] width 103 height 17
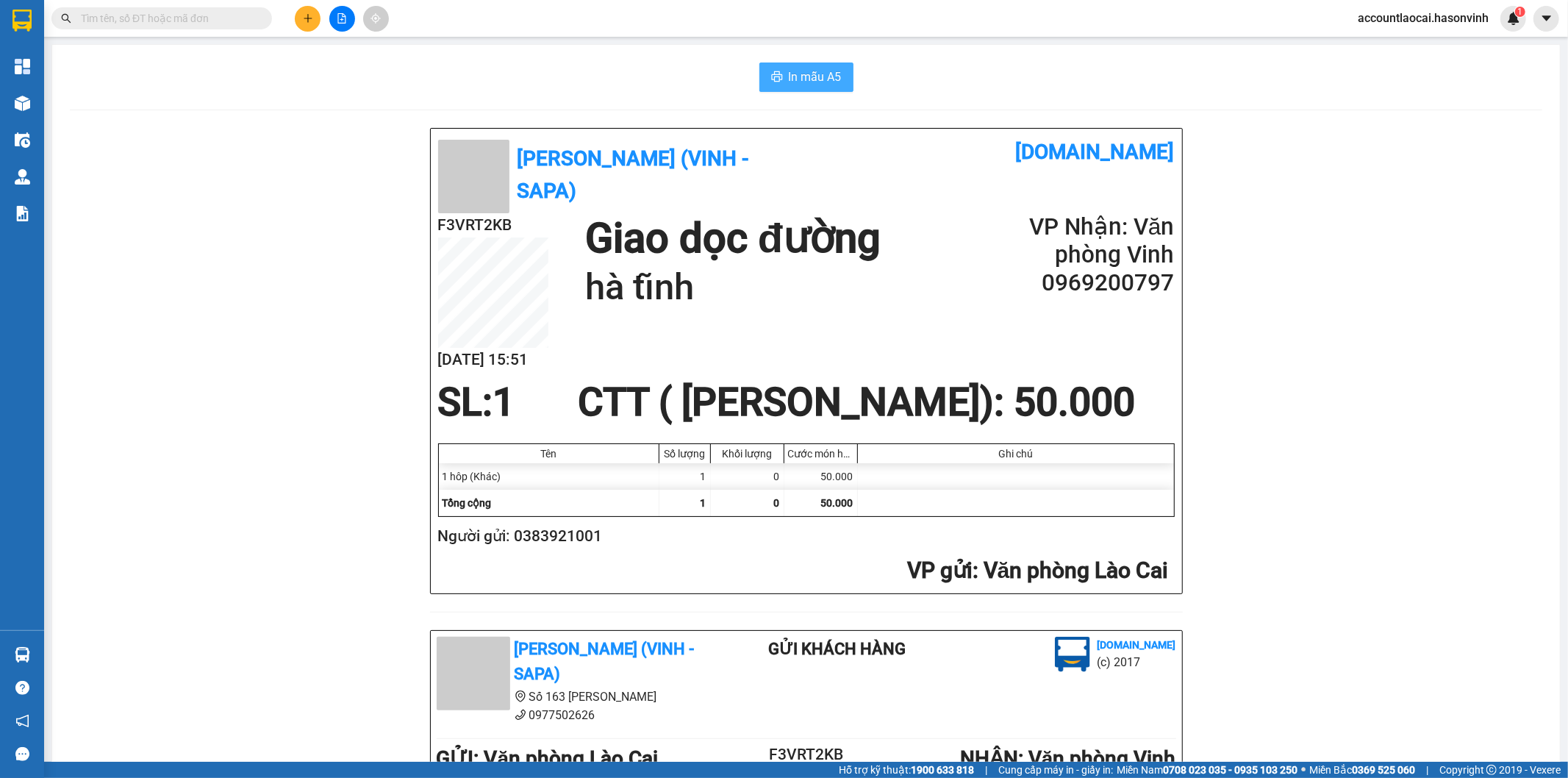
click at [806, 81] on span "In mẫu A5" at bounding box center [815, 77] width 53 height 18
